Goal: Task Accomplishment & Management: Complete application form

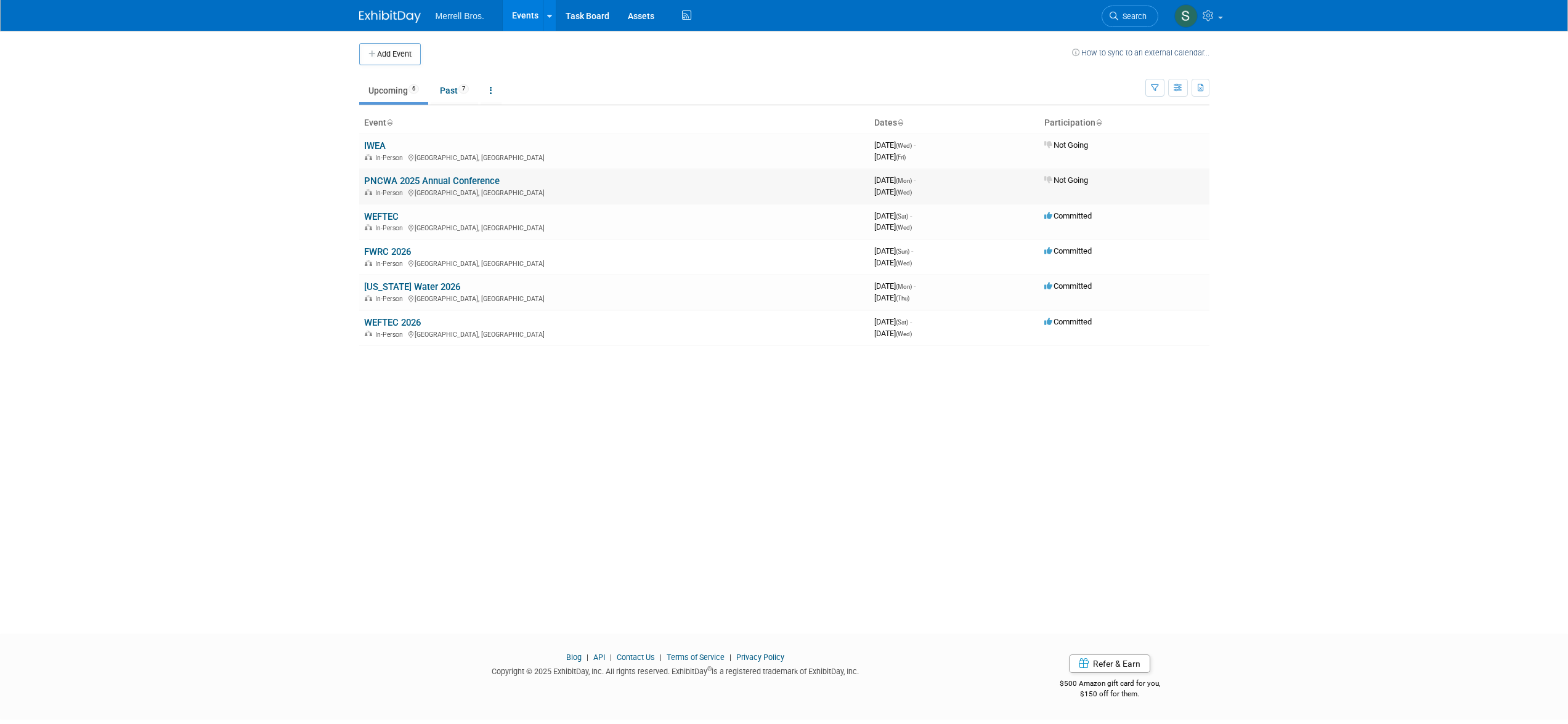
click at [399, 177] on link "PNCWA 2025 Annual Conference" at bounding box center [432, 181] width 136 height 11
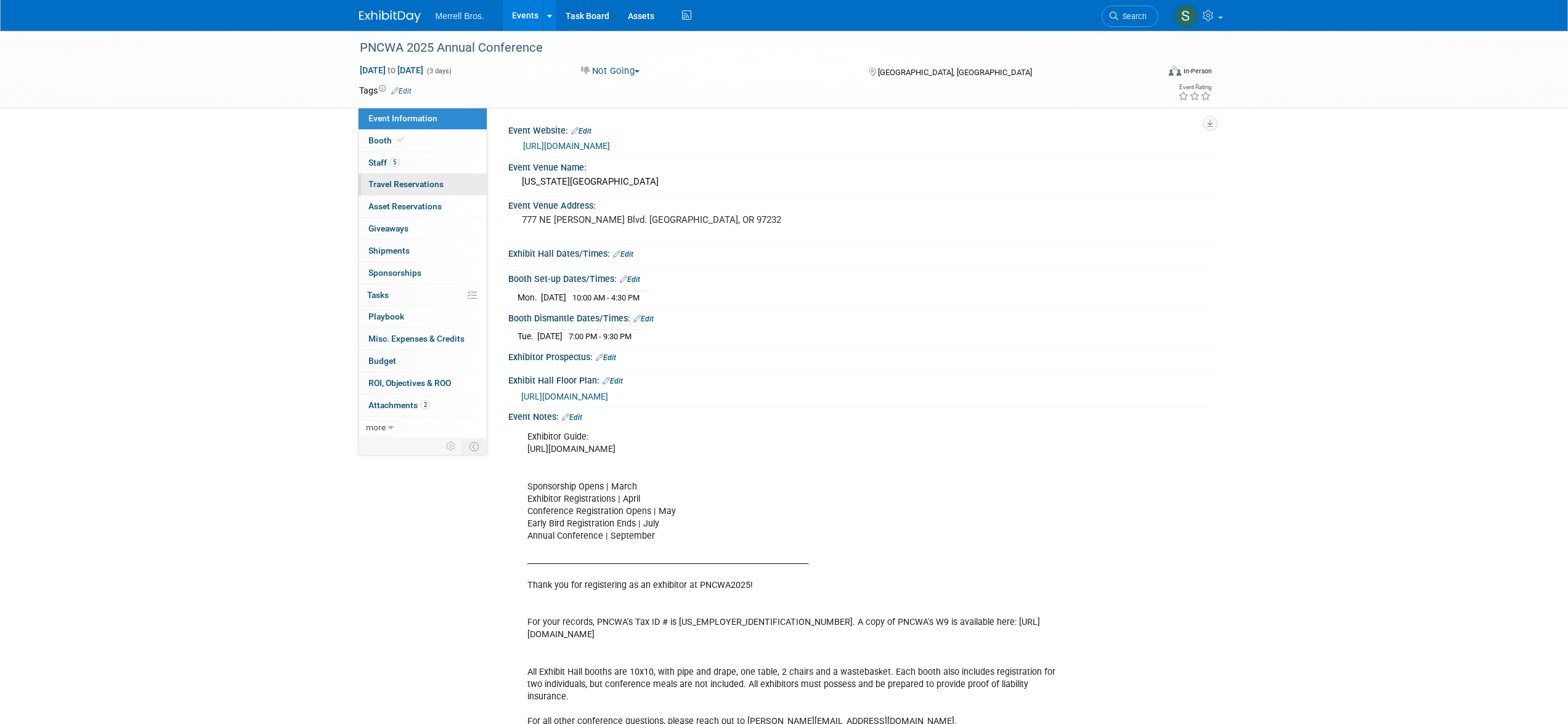
click at [421, 181] on span "Travel Reservations 0" at bounding box center [406, 184] width 75 height 10
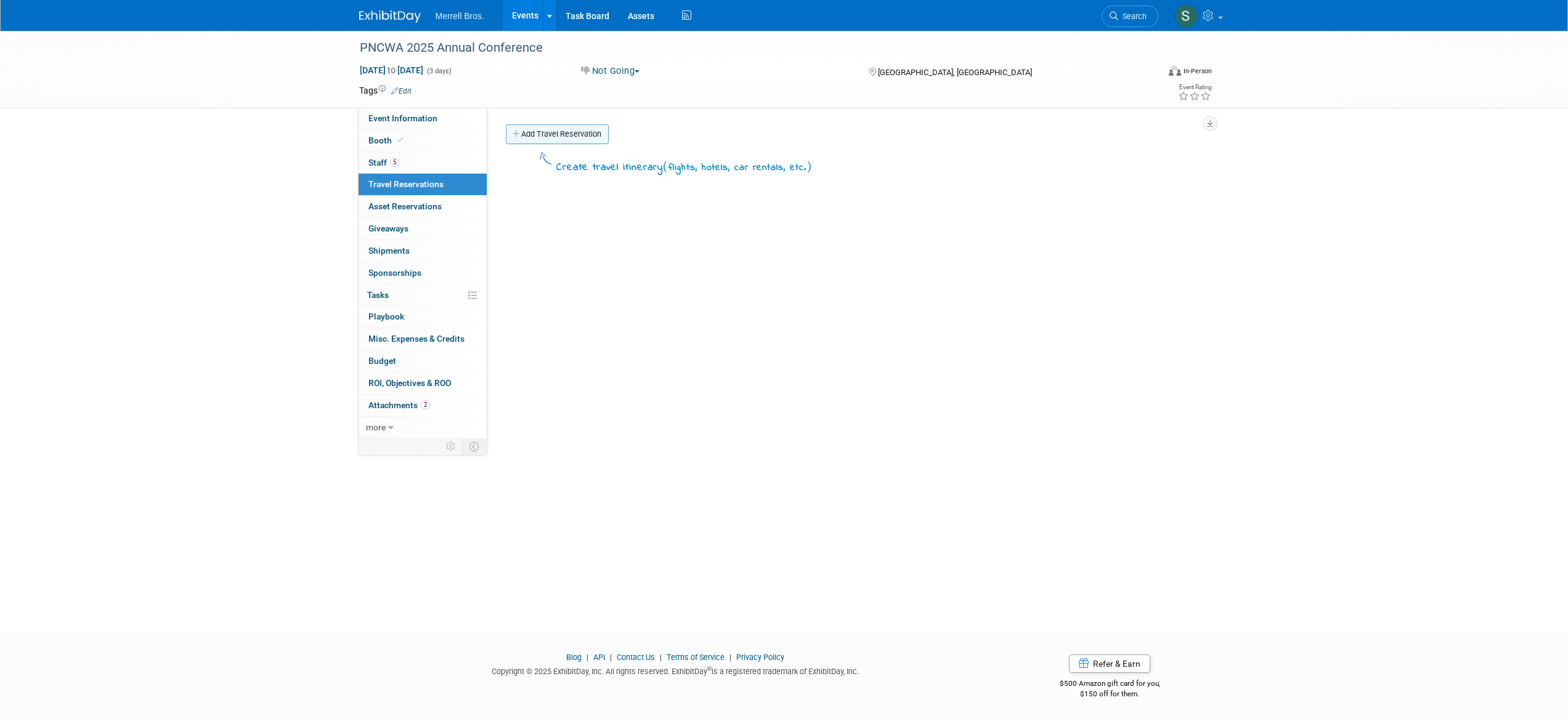
click at [584, 131] on link "Add Travel Reservation" at bounding box center [557, 134] width 103 height 20
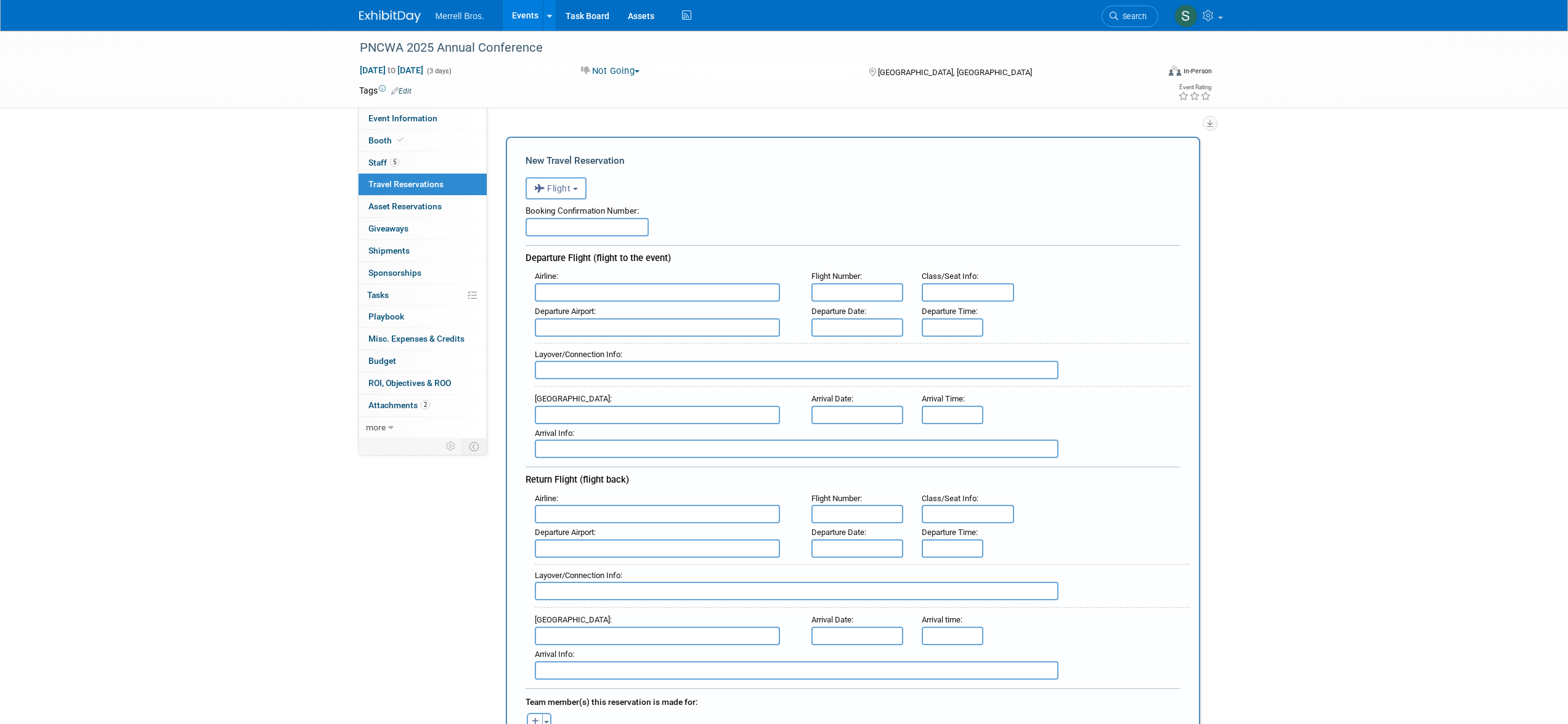
click at [549, 229] on input "text" at bounding box center [587, 227] width 123 height 18
paste input "AMTBU9"
type input "AMTBU9"
click at [585, 288] on input "text" at bounding box center [657, 292] width 245 height 18
type input "Southwest"
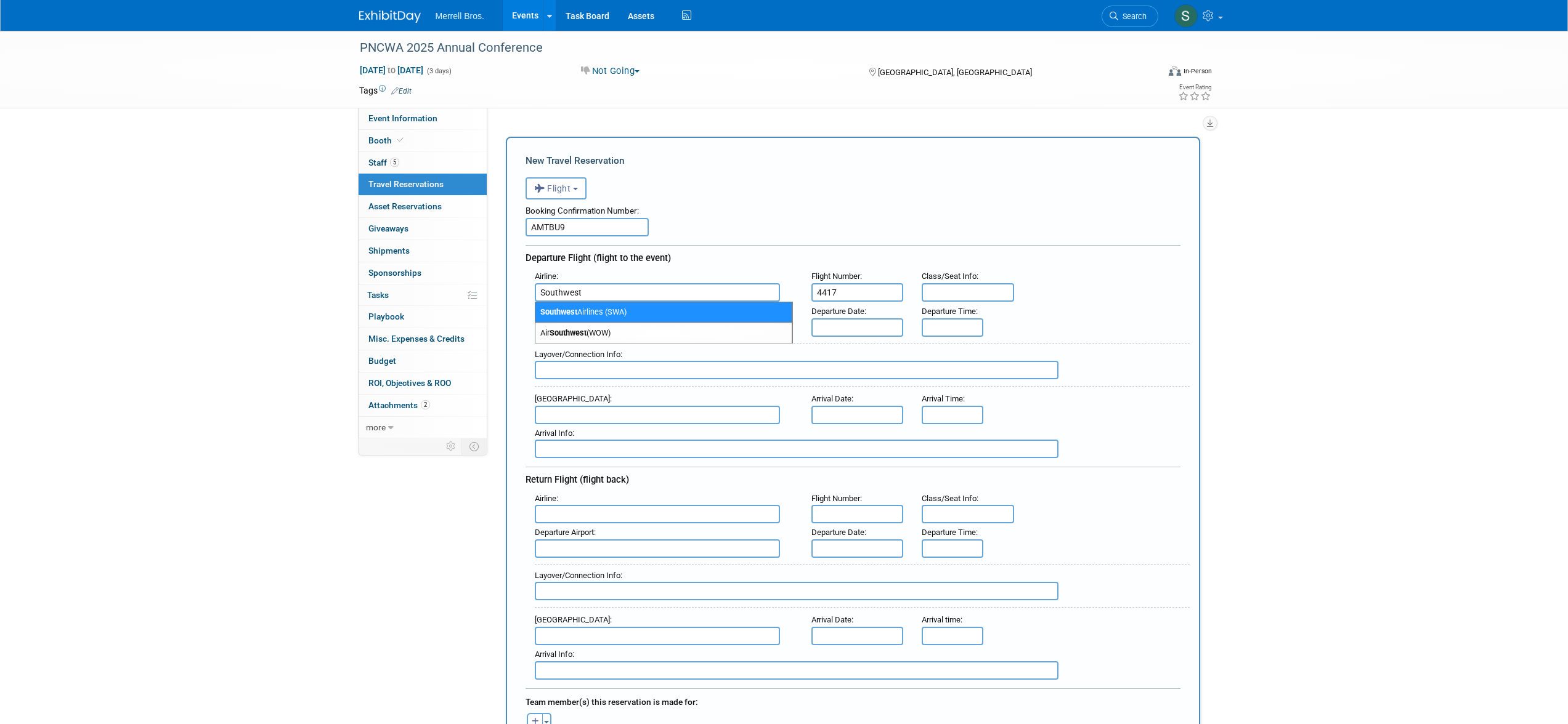
type input "4417"
click at [630, 301] on input "Southwest" at bounding box center [657, 292] width 245 height 18
click at [630, 308] on span "Southwest Airlines (SWA)" at bounding box center [663, 312] width 256 height 20
type input "Southwest Airlines (SWA)"
click at [623, 327] on input "text" at bounding box center [657, 327] width 245 height 18
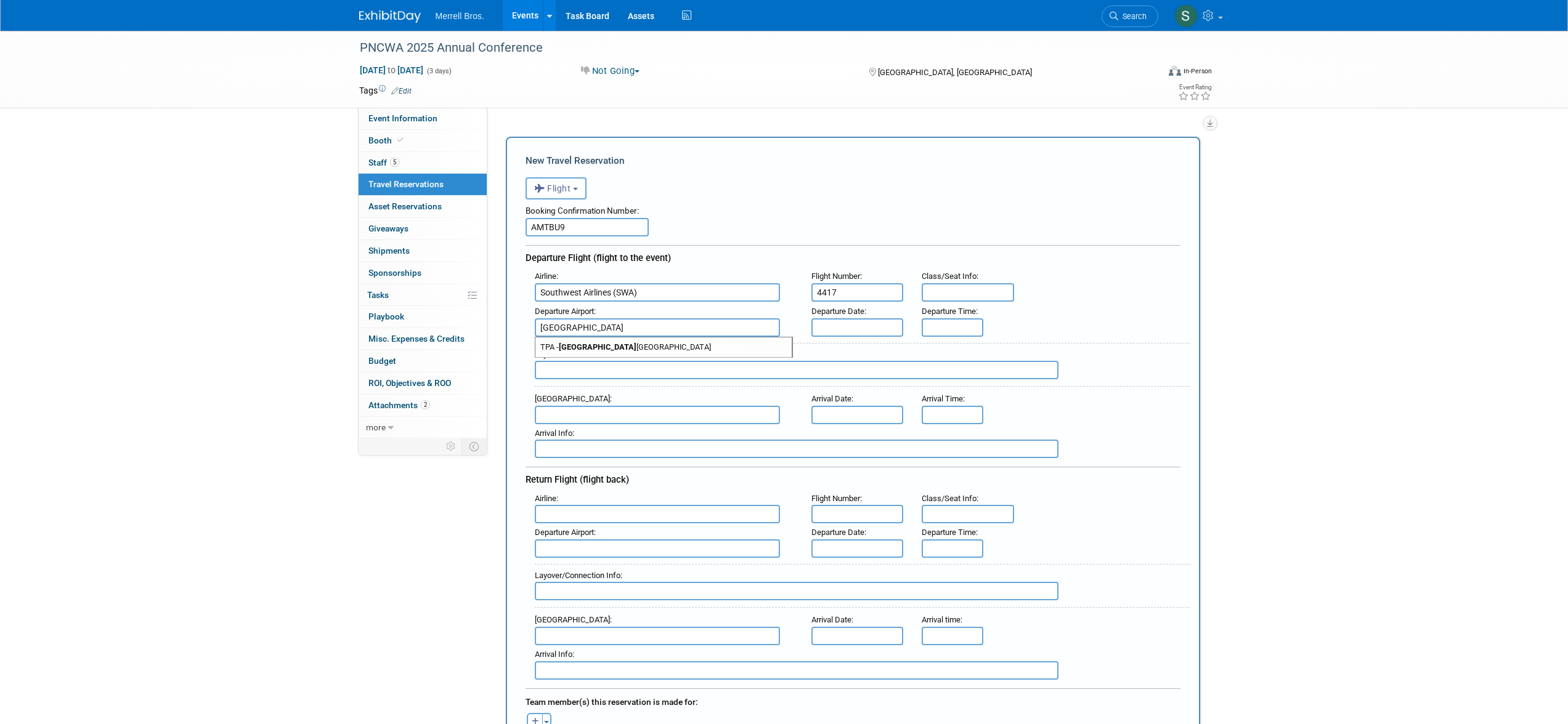
click at [612, 350] on span "TPA - Tampa International Airport" at bounding box center [663, 347] width 256 height 20
type input "TPA - Tampa International Airport"
click at [832, 321] on input "text" at bounding box center [858, 327] width 93 height 18
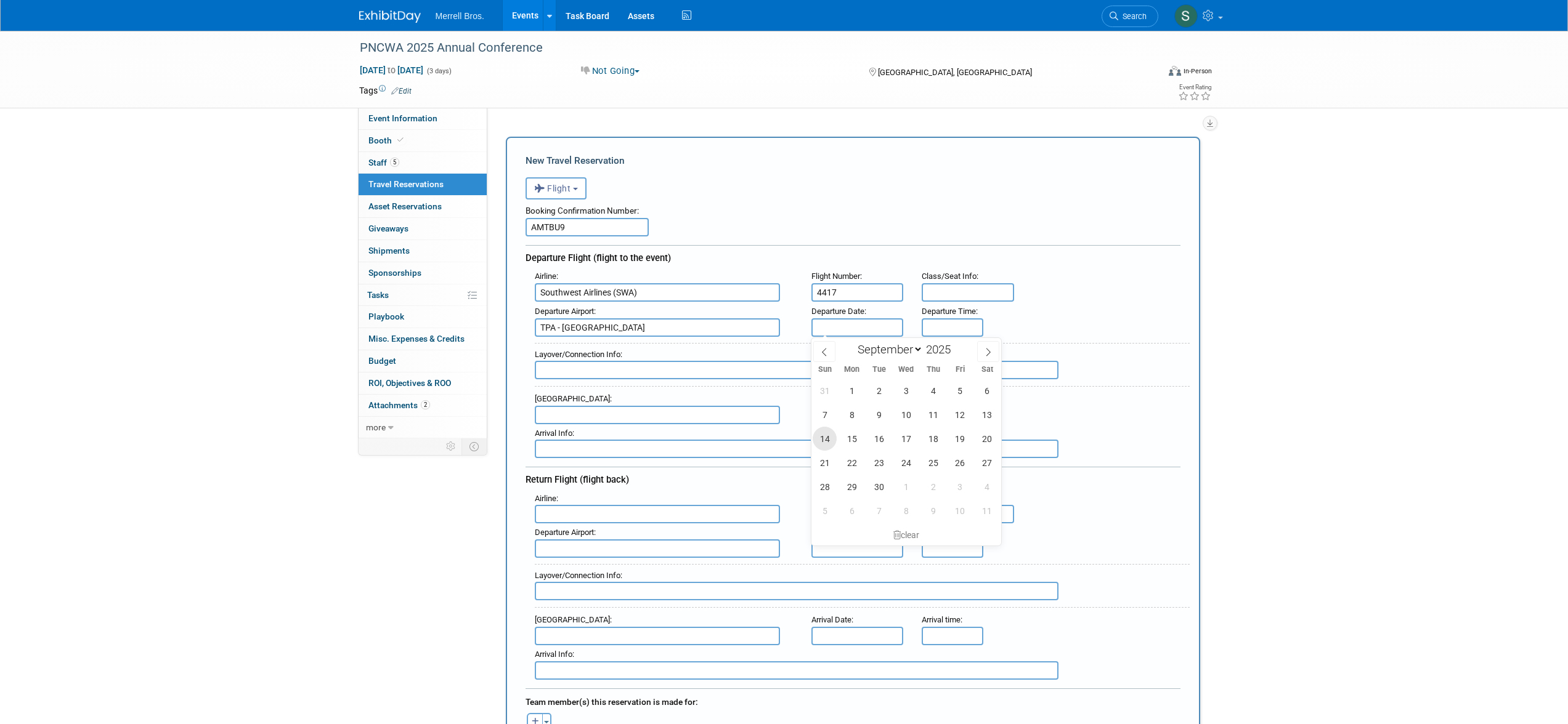
click at [831, 442] on span "14" at bounding box center [824, 438] width 24 height 24
type input "Sep 14, 2025"
click at [570, 369] on input "text" at bounding box center [796, 370] width 524 height 18
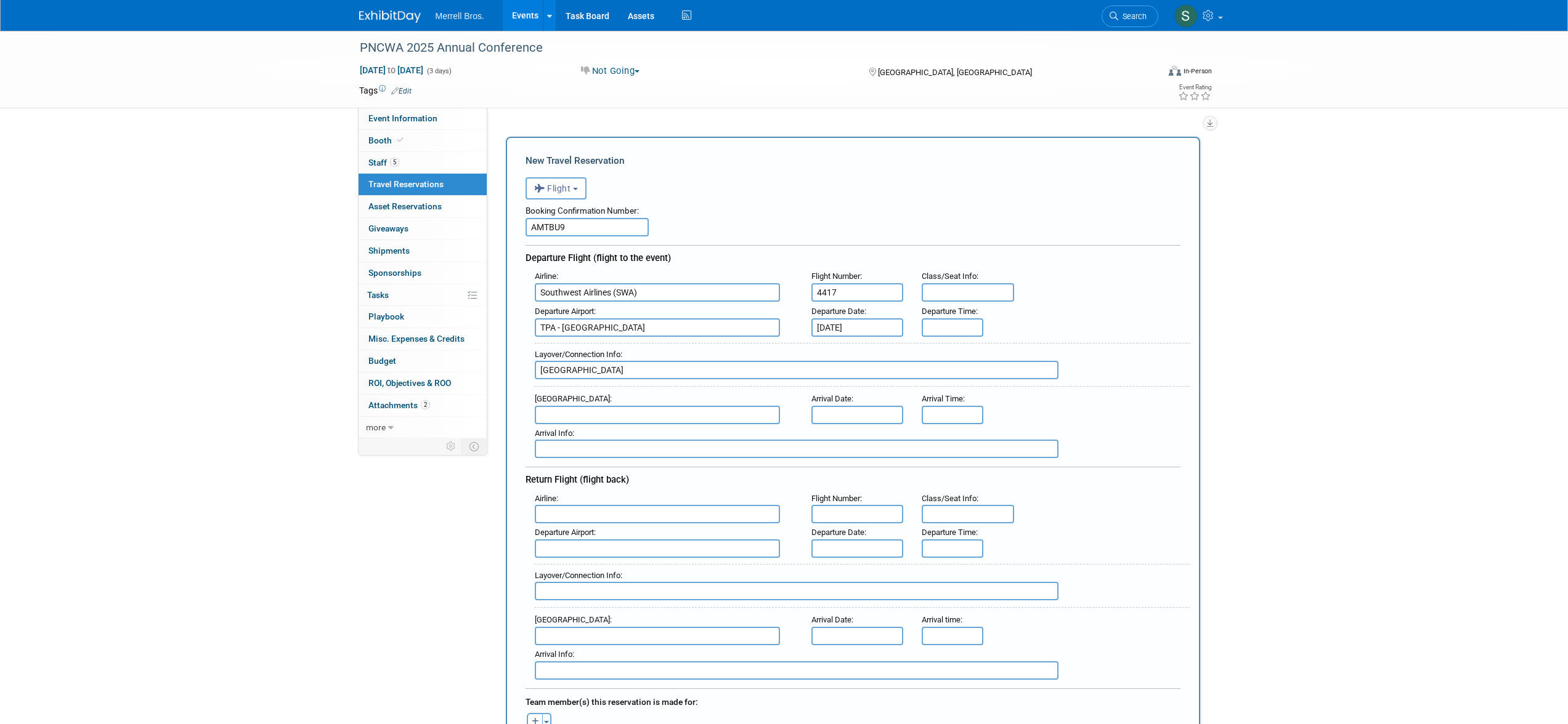
type input "Denver"
click at [584, 415] on input "text" at bounding box center [657, 415] width 245 height 18
click at [607, 436] on span "PDX - Portland International Airport" at bounding box center [663, 435] width 256 height 20
type input "PDX - Portland International Airport"
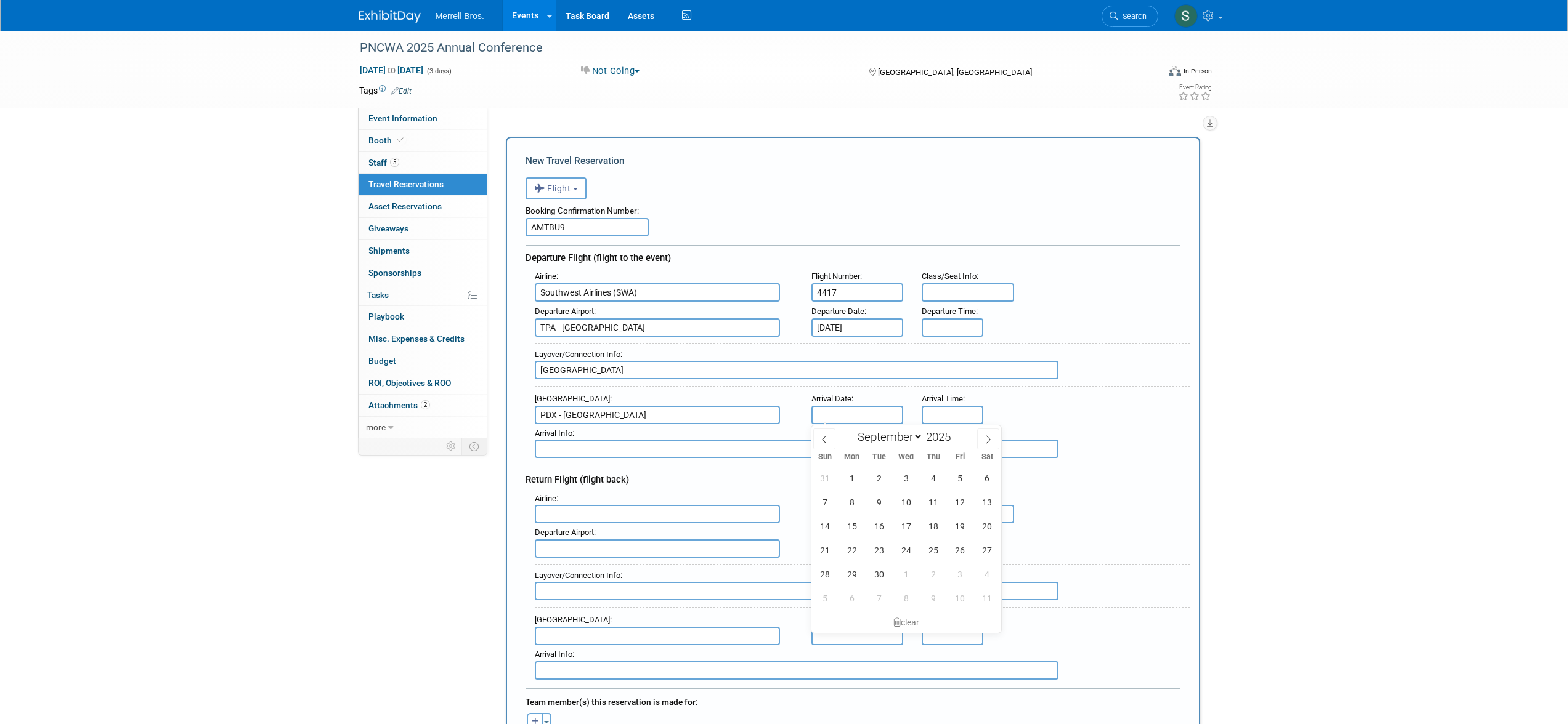
click at [837, 417] on input "text" at bounding box center [858, 415] width 93 height 18
click at [825, 531] on span "14" at bounding box center [824, 526] width 24 height 24
type input "Sep 14, 2025"
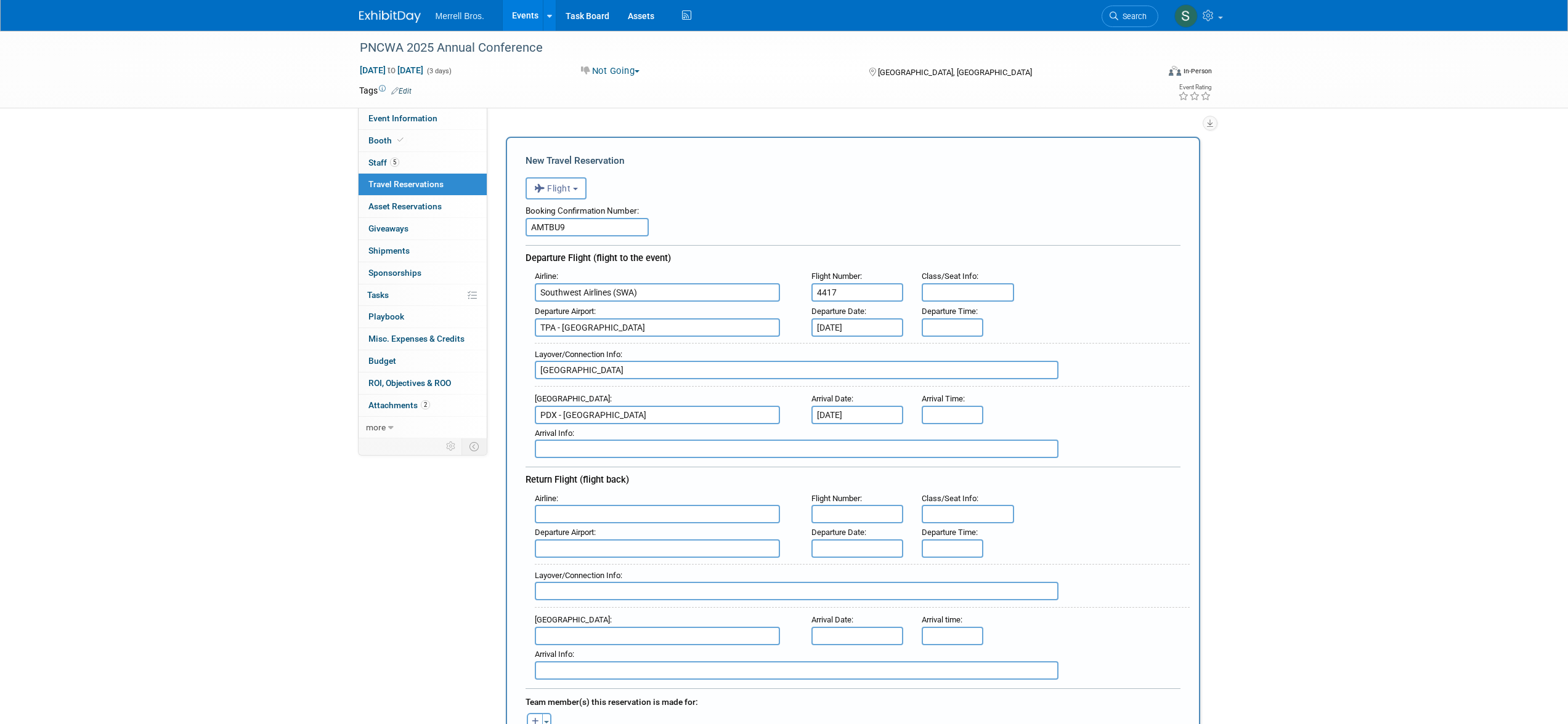
click at [629, 512] on input "text" at bounding box center [657, 514] width 245 height 18
click at [634, 533] on span "Southw est Airlines (SWA)" at bounding box center [663, 534] width 256 height 20
type input "Southwest Airlines (SWA)"
click at [828, 514] on input "text" at bounding box center [858, 514] width 93 height 18
type input "2337"
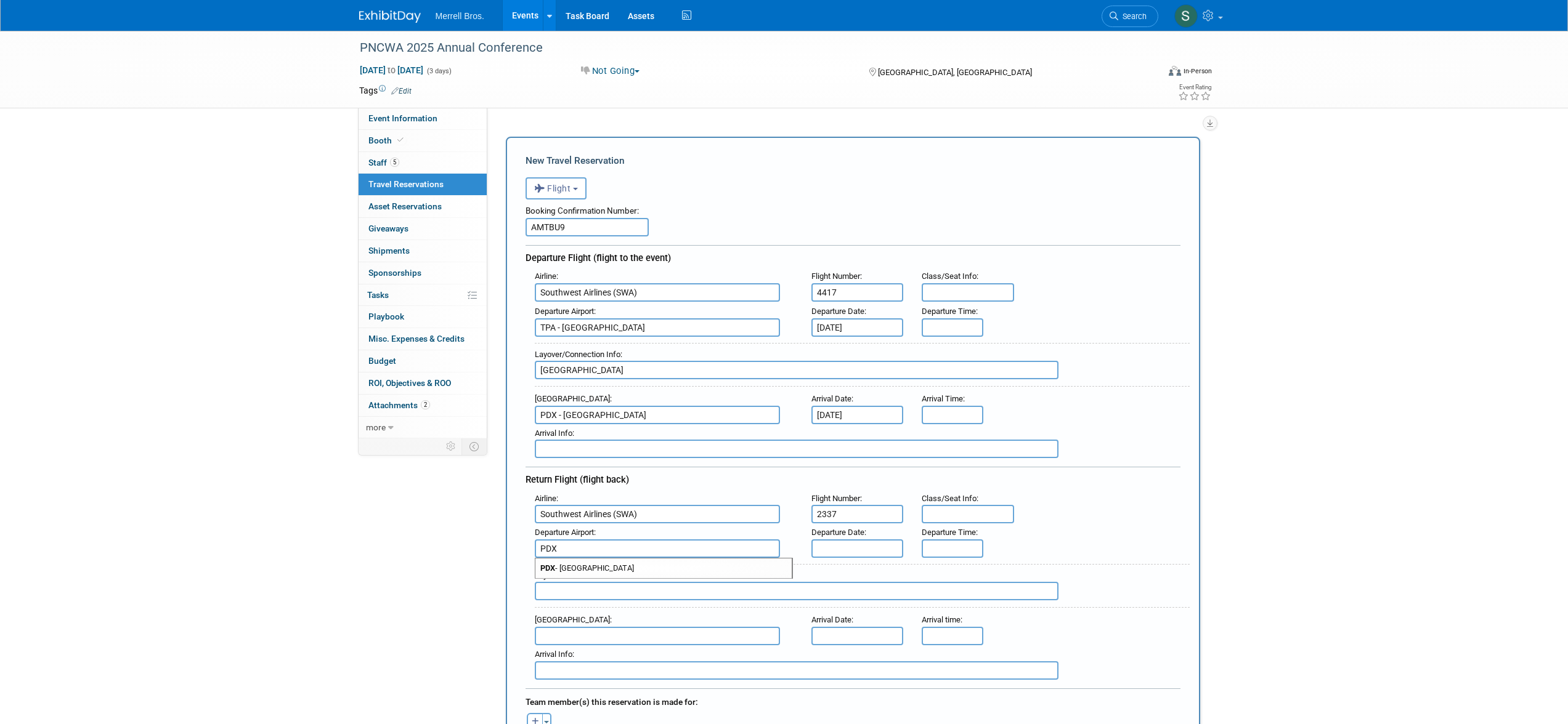
click at [752, 568] on span "PDX - Portland International Airport" at bounding box center [663, 568] width 256 height 20
type input "PDX - Portland International Airport"
click at [836, 548] on input "text" at bounding box center [858, 548] width 93 height 18
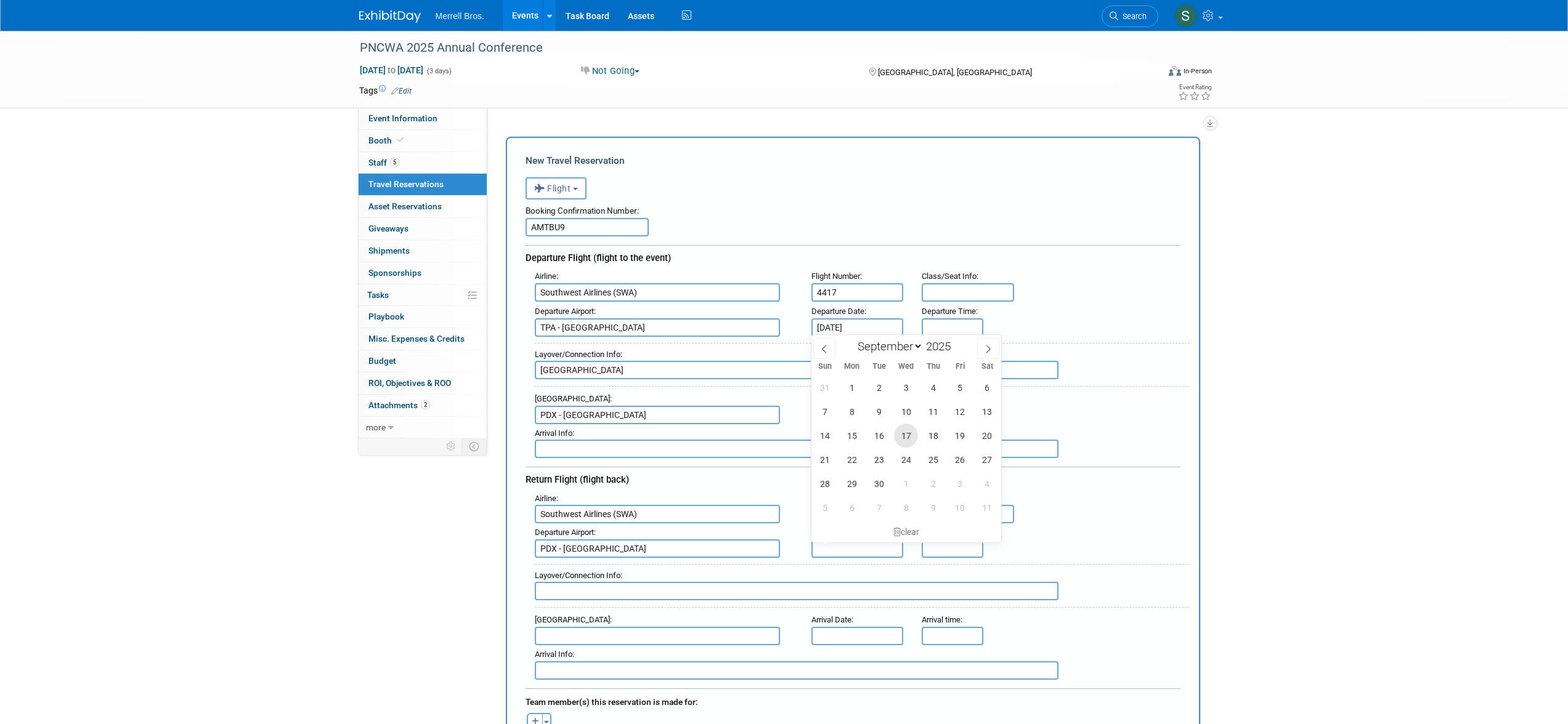
click at [912, 437] on span "17" at bounding box center [906, 435] width 24 height 24
type input "Sep 17, 2025"
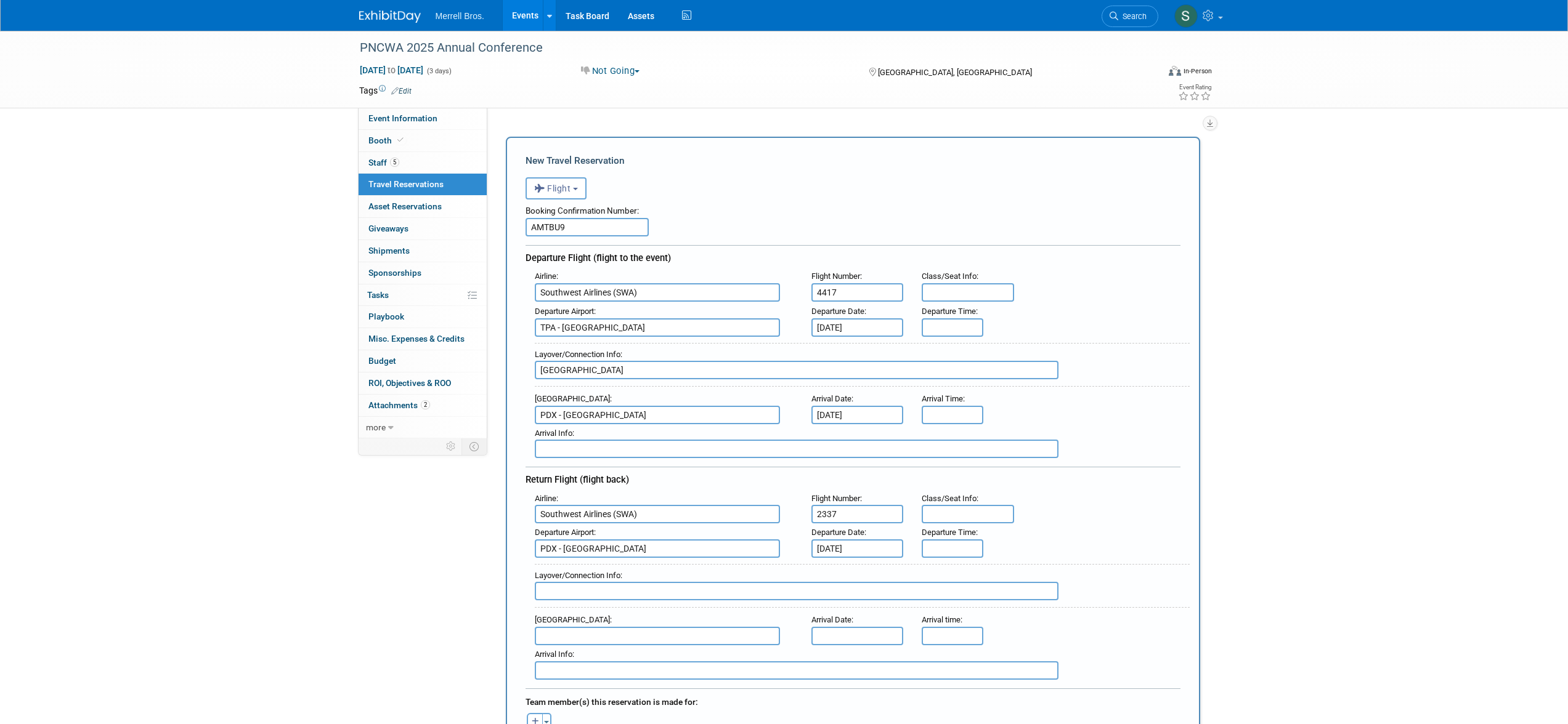
click at [1055, 496] on div "Airline : Southwest Airlines (SWA) Flight Number : 2337 Class/Seat Info :" at bounding box center [857, 507] width 664 height 35
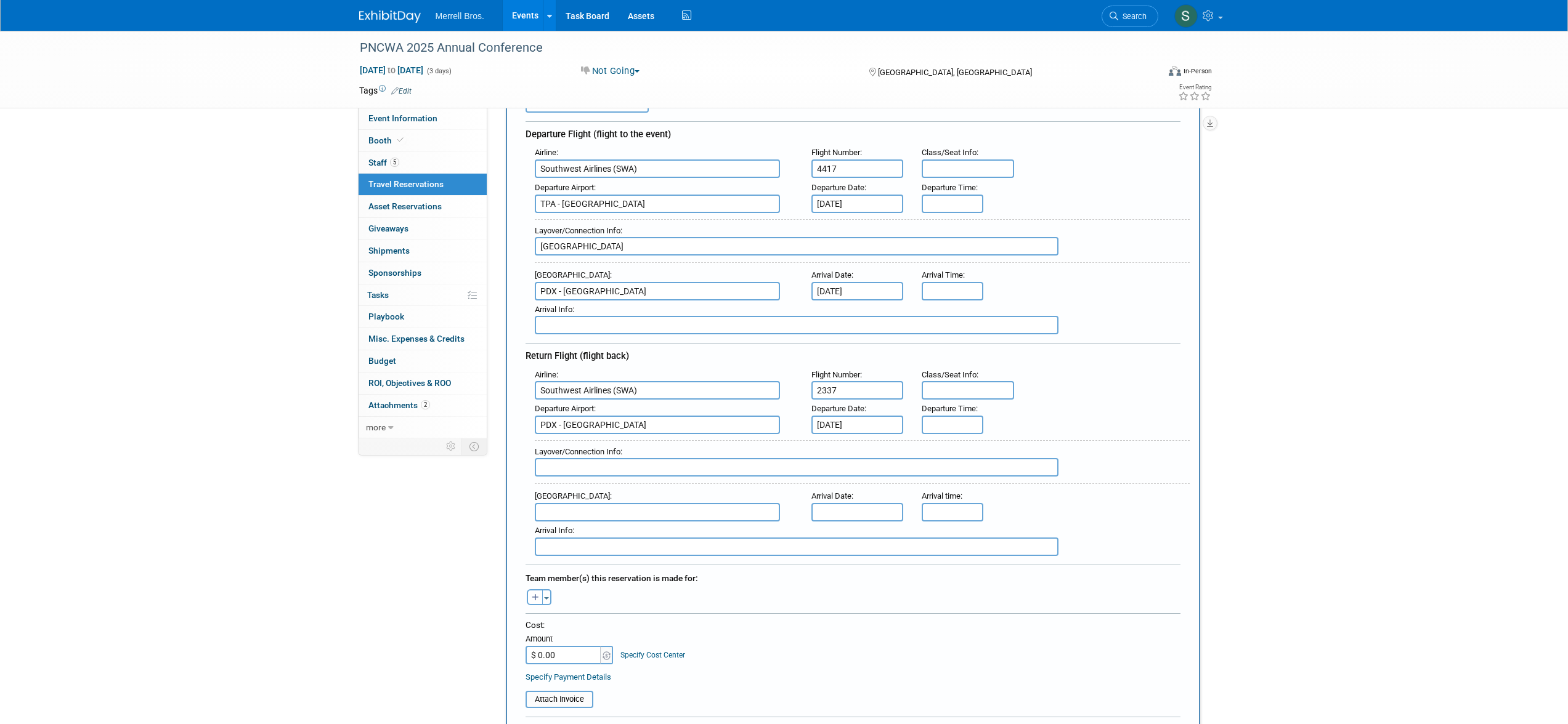
scroll to position [224, 0]
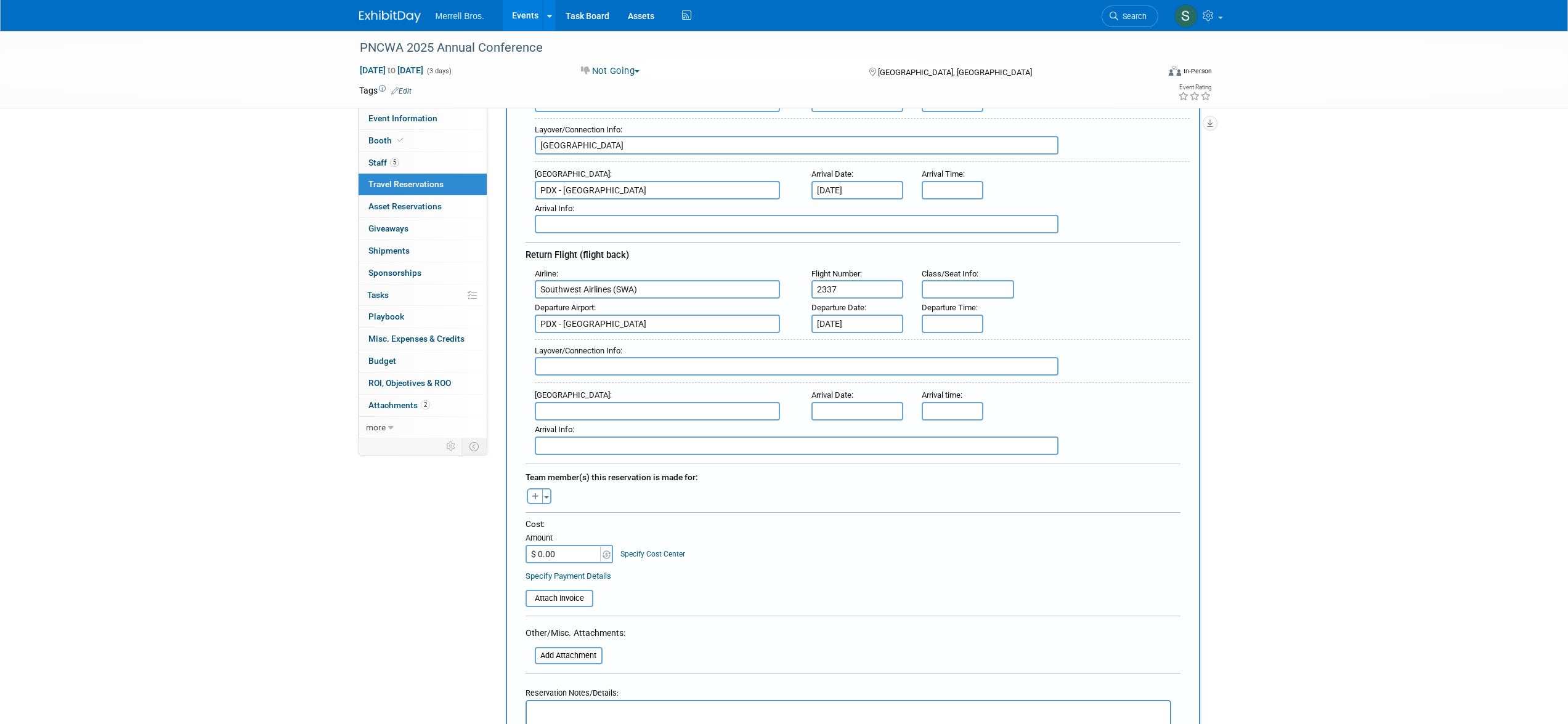
click at [623, 411] on input "text" at bounding box center [657, 411] width 245 height 18
click at [637, 429] on span "TPA - Tampa International Airport" at bounding box center [663, 431] width 256 height 20
type input "TPA - Tampa International Airport"
click at [834, 416] on input "text" at bounding box center [858, 411] width 93 height 18
click at [906, 524] on span "17" at bounding box center [906, 522] width 24 height 24
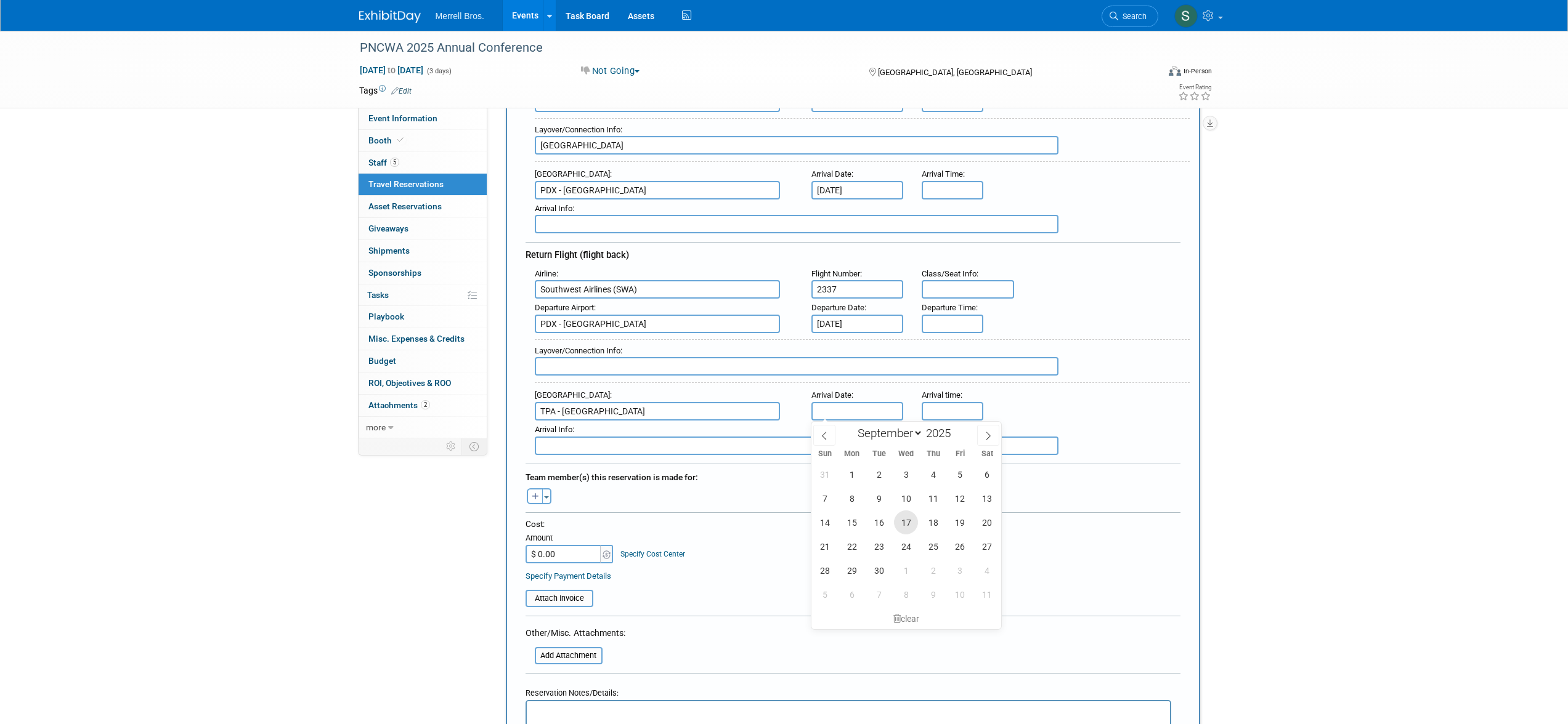
type input "Sep 17, 2025"
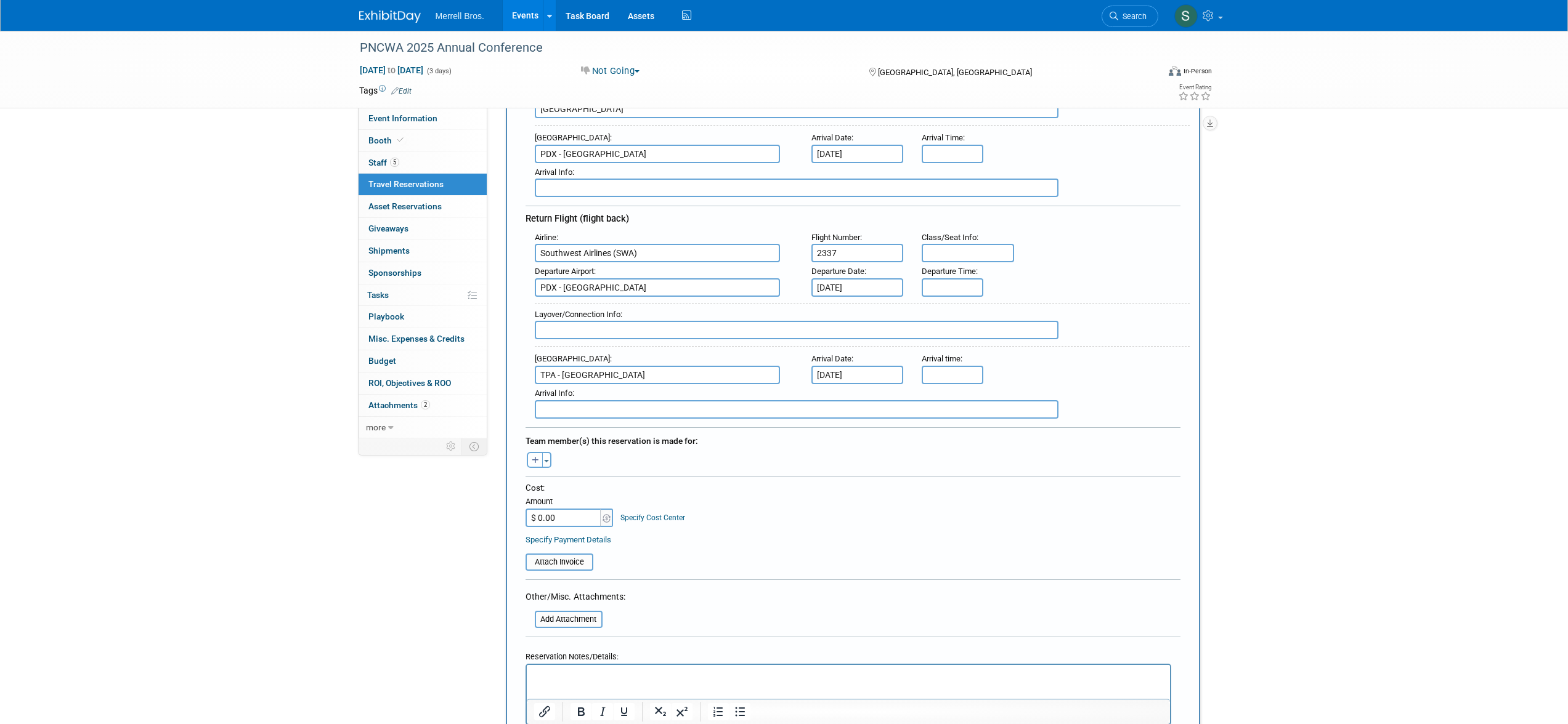
click at [541, 462] on button "button" at bounding box center [535, 460] width 16 height 16
select select
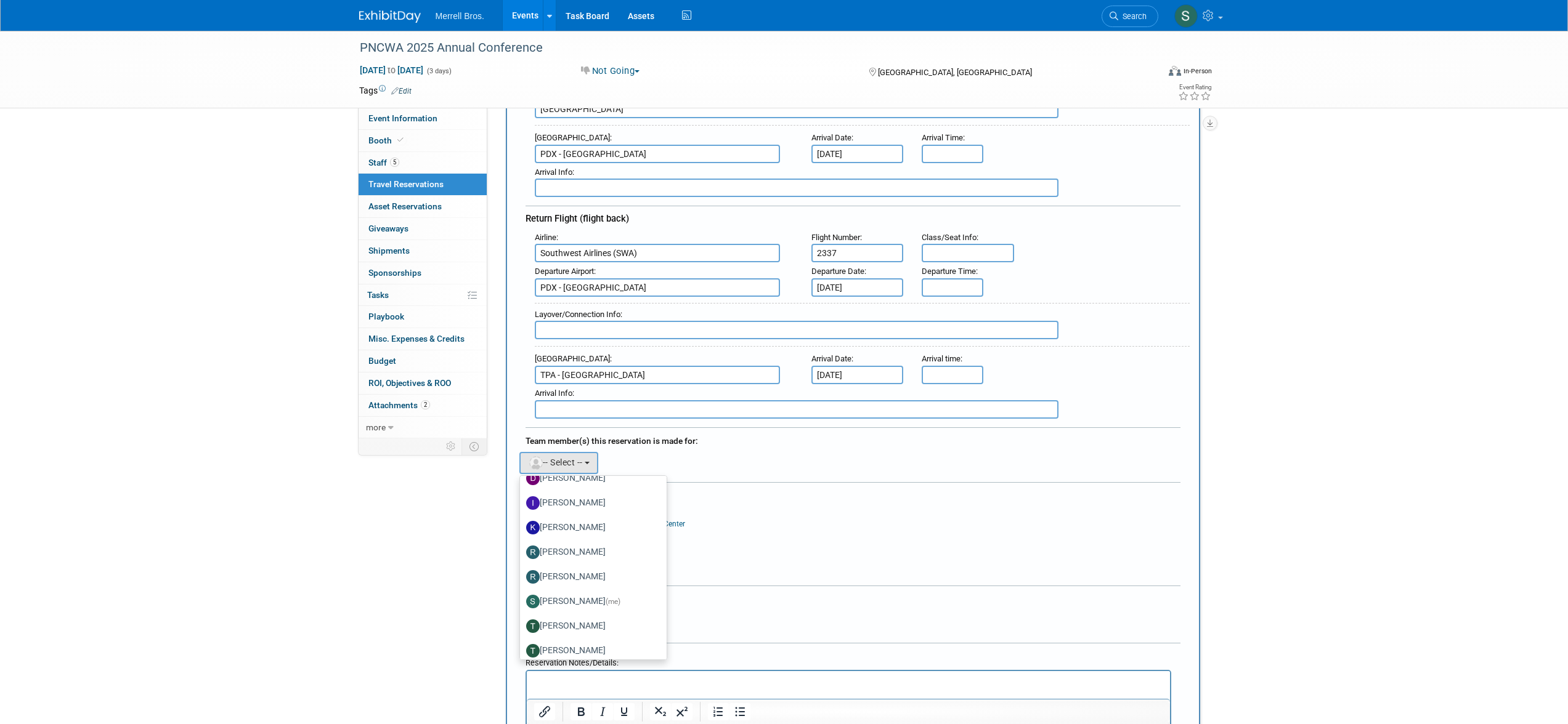
scroll to position [195, 0]
click at [573, 592] on label "Shannon Kennedy (me)" at bounding box center [590, 595] width 128 height 20
click at [522, 592] on input "Shannon Kennedy (me)" at bounding box center [518, 593] width 8 height 8
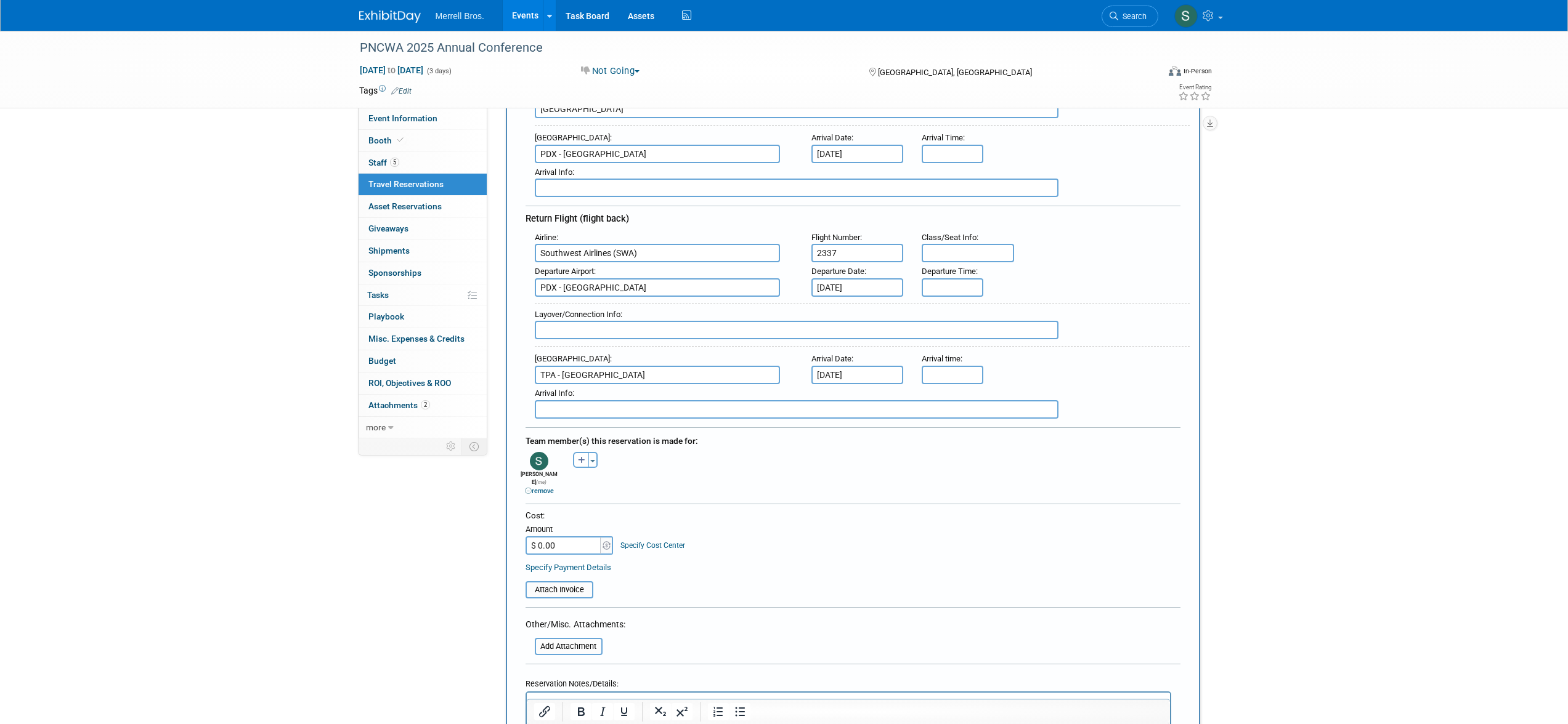
click at [753, 561] on div "Specify Payment Details" at bounding box center [853, 567] width 655 height 13
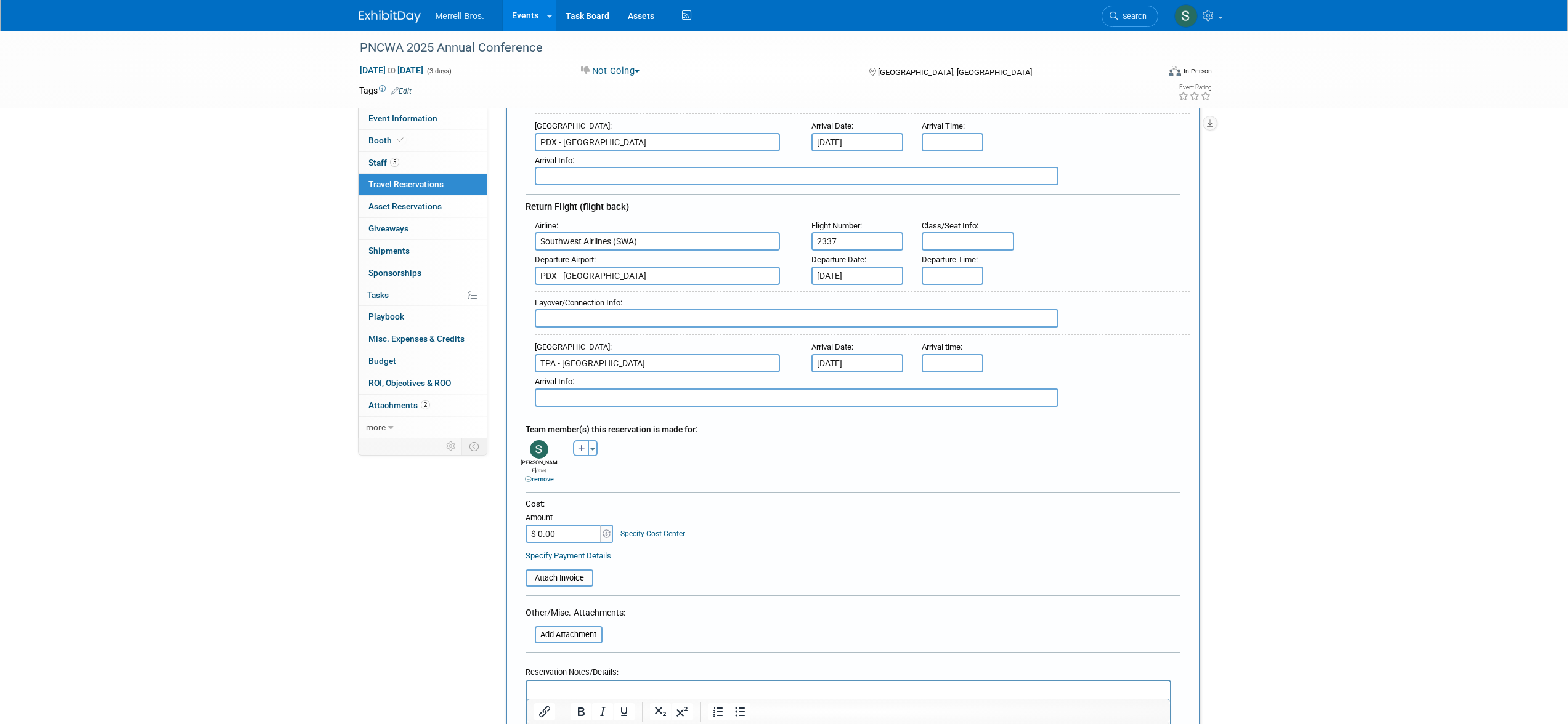
scroll to position [291, 0]
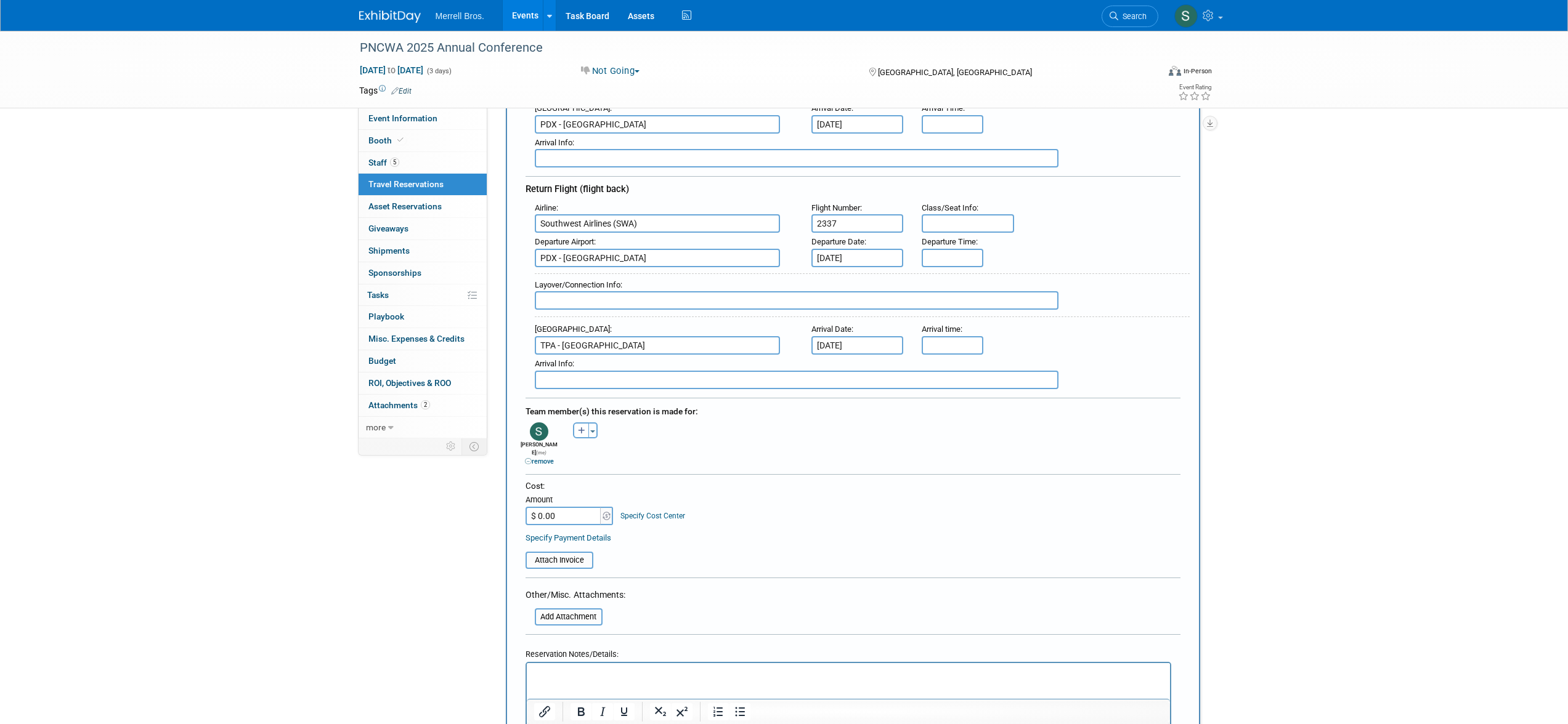
click at [581, 512] on input "$ 0.00" at bounding box center [564, 516] width 77 height 18
type input "$ 593.36"
click at [568, 553] on input "file" at bounding box center [518, 561] width 147 height 15
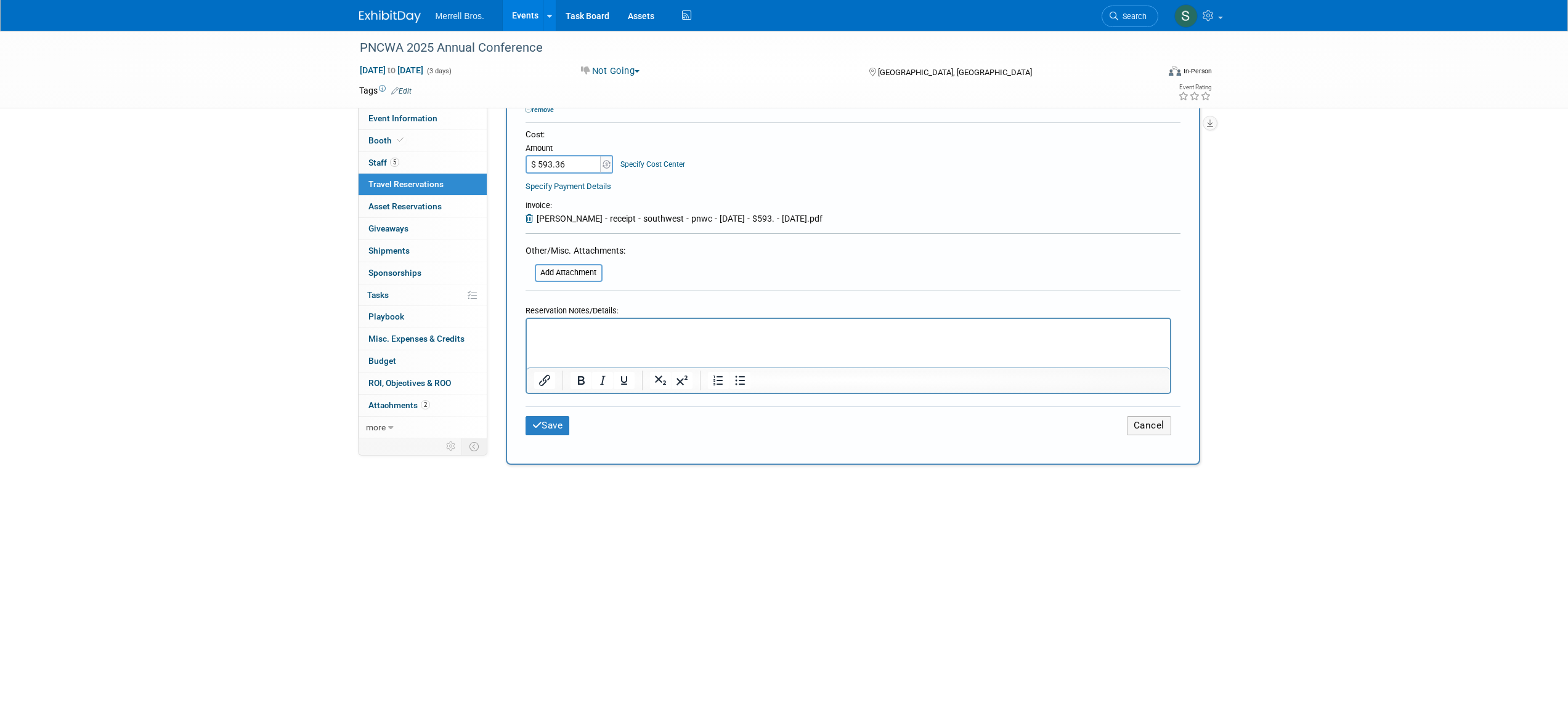
click at [587, 335] on html at bounding box center [848, 327] width 643 height 18
click at [554, 424] on button "Save" at bounding box center [548, 425] width 45 height 19
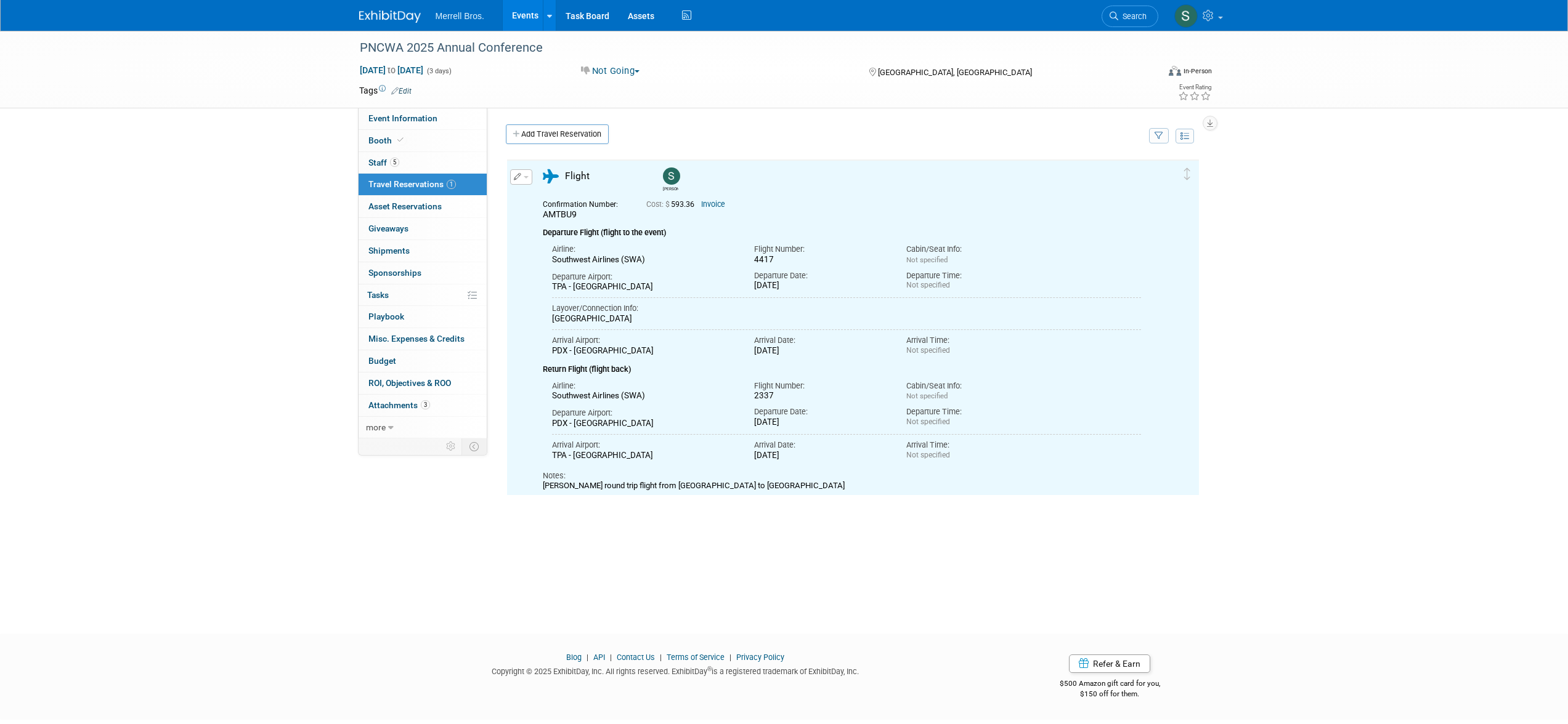
scroll to position [0, 0]
